Goal: Browse casually: Explore the website without a specific task or goal

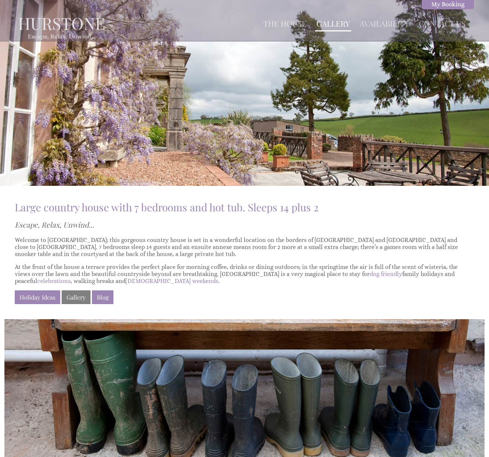
click at [336, 26] on link "Gallery" at bounding box center [332, 23] width 33 height 10
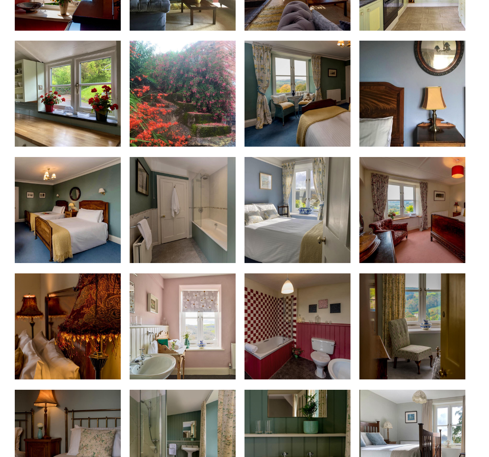
scroll to position [780, 0]
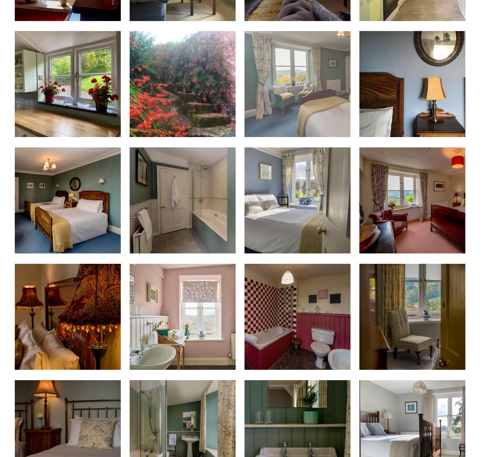
click at [310, 105] on img at bounding box center [297, 84] width 106 height 106
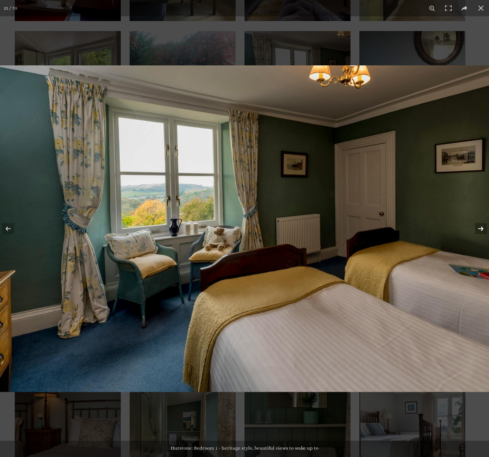
click at [479, 230] on button at bounding box center [476, 228] width 26 height 37
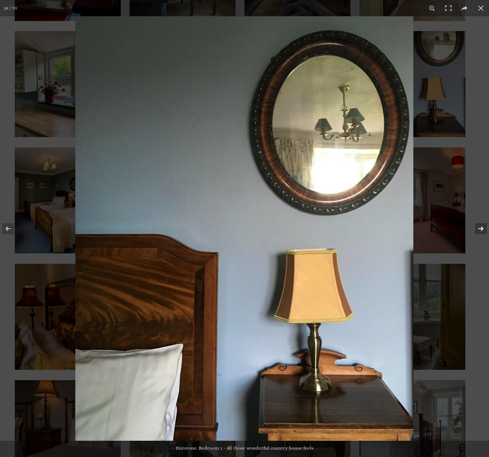
click at [479, 230] on button at bounding box center [476, 228] width 26 height 37
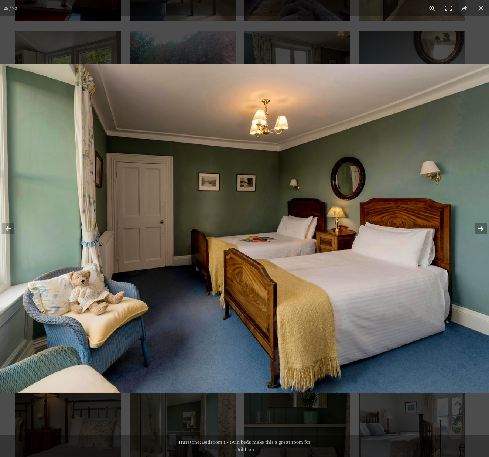
click at [480, 230] on button at bounding box center [476, 228] width 26 height 37
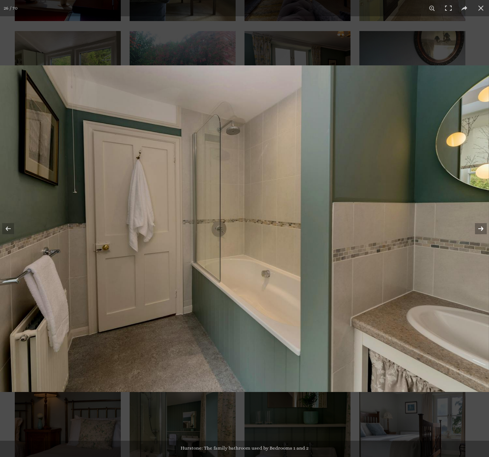
click at [480, 230] on button at bounding box center [476, 228] width 26 height 37
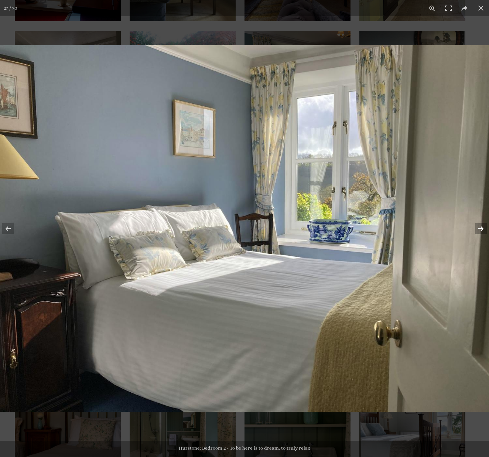
click at [480, 230] on button at bounding box center [476, 228] width 26 height 37
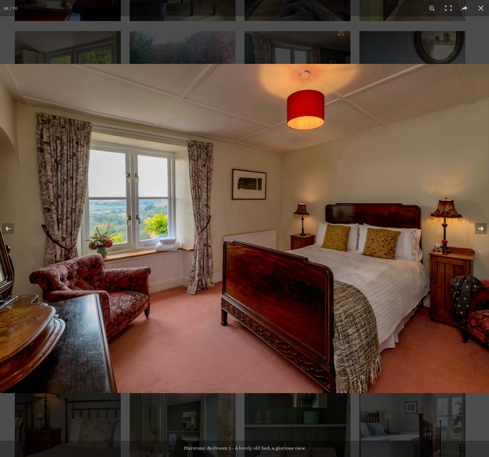
click at [480, 230] on button at bounding box center [476, 228] width 26 height 37
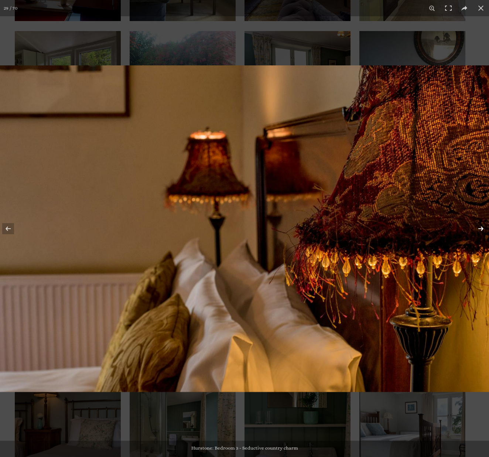
click at [480, 230] on button at bounding box center [476, 228] width 26 height 37
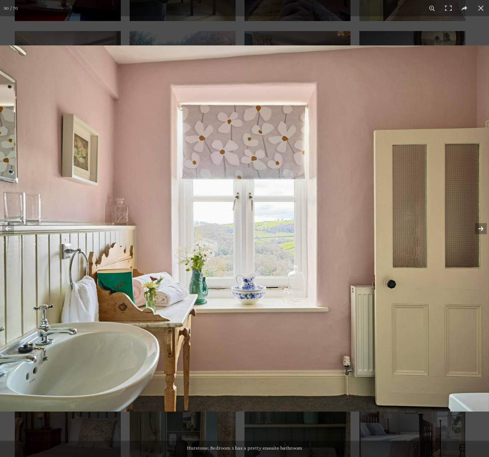
click at [480, 230] on button at bounding box center [476, 228] width 26 height 37
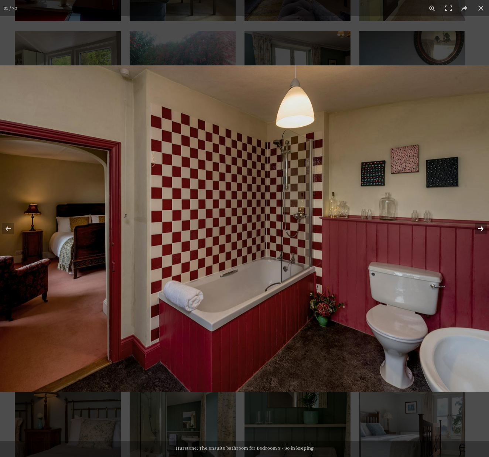
click at [480, 230] on button at bounding box center [476, 228] width 26 height 37
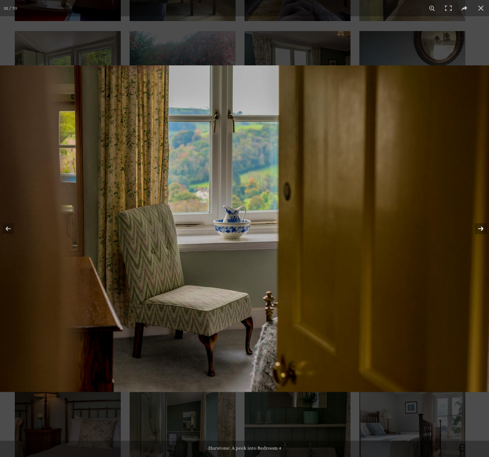
click at [480, 230] on button at bounding box center [476, 228] width 26 height 37
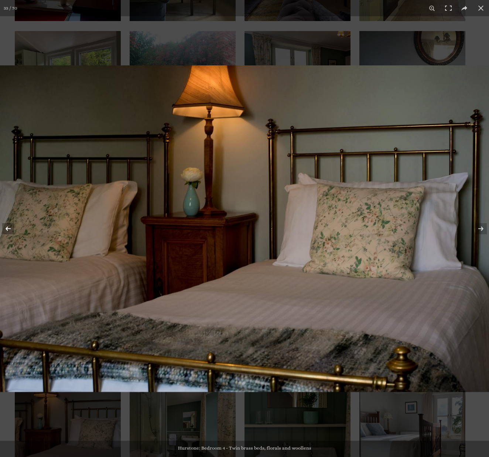
click at [7, 229] on button at bounding box center [13, 228] width 26 height 37
